Goal: Navigation & Orientation: Find specific page/section

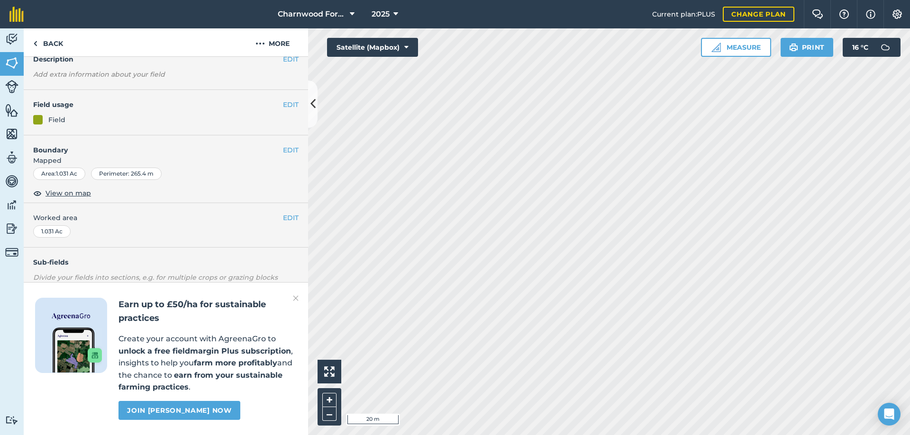
scroll to position [95, 0]
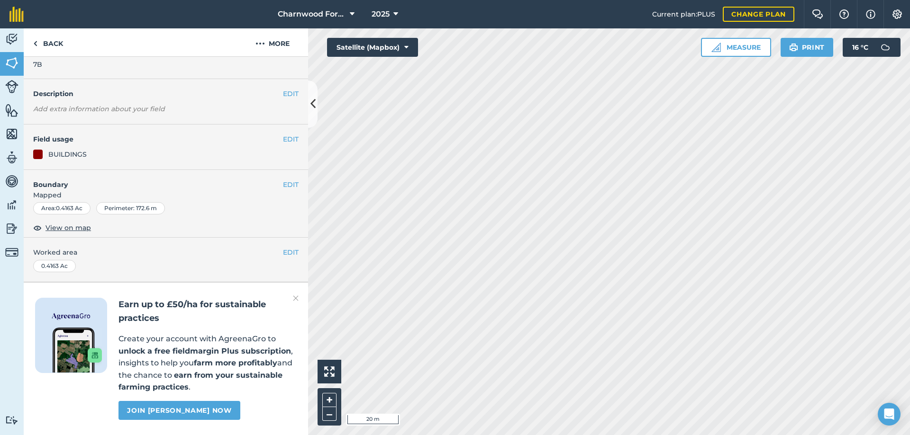
scroll to position [48, 0]
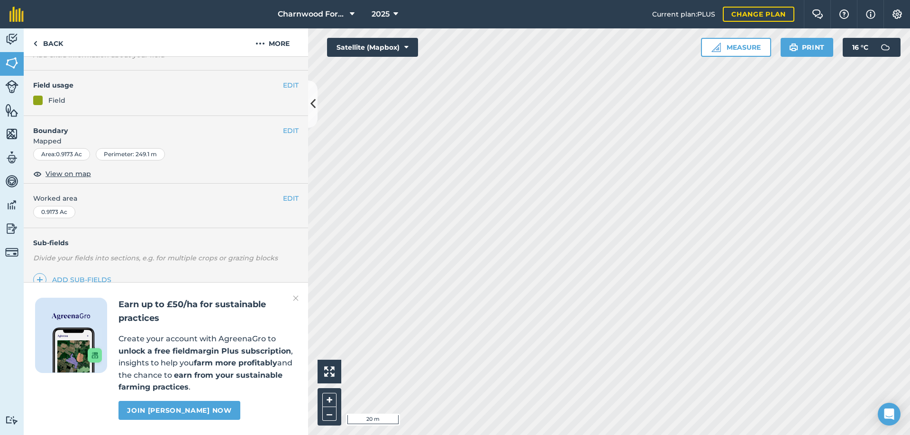
scroll to position [94, 0]
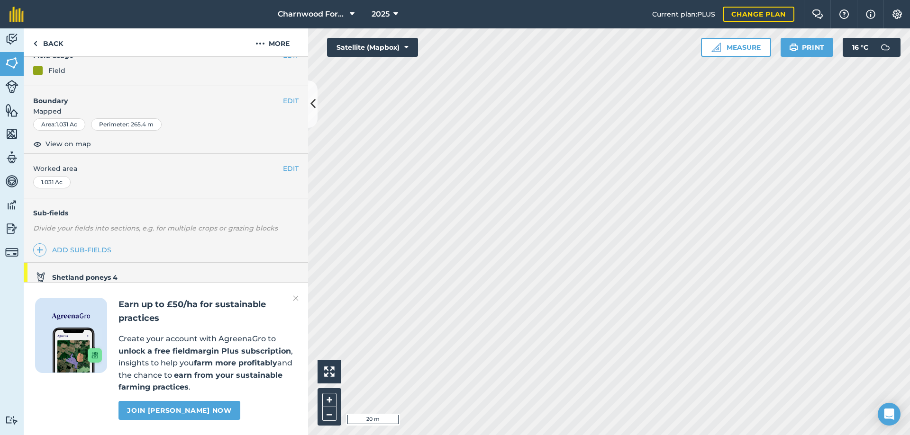
scroll to position [95, 0]
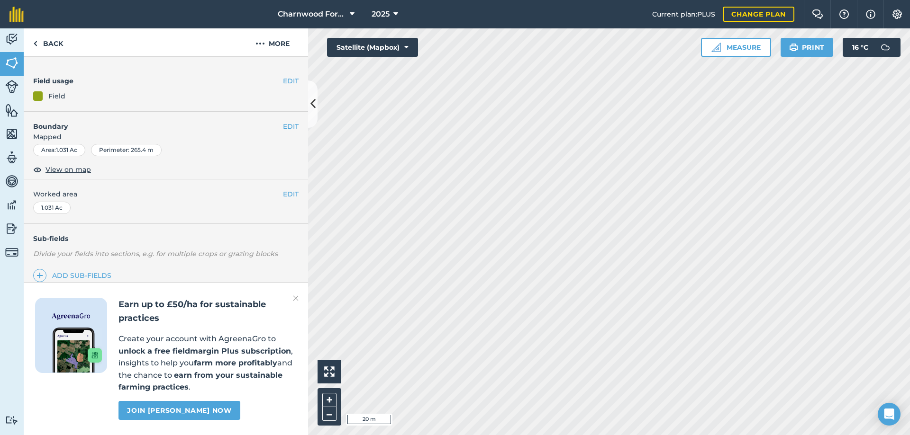
click at [582, 20] on div "[GEOGRAPHIC_DATA] Alpacas 2025 Current plan : PLUS Change plan Farm Chat Help I…" at bounding box center [455, 217] width 910 height 435
click at [840, 435] on html "[GEOGRAPHIC_DATA] Alpacas 2025 Current plan : PLUS Change plan Farm Chat Help I…" at bounding box center [455, 217] width 910 height 435
